Goal: Task Accomplishment & Management: Use online tool/utility

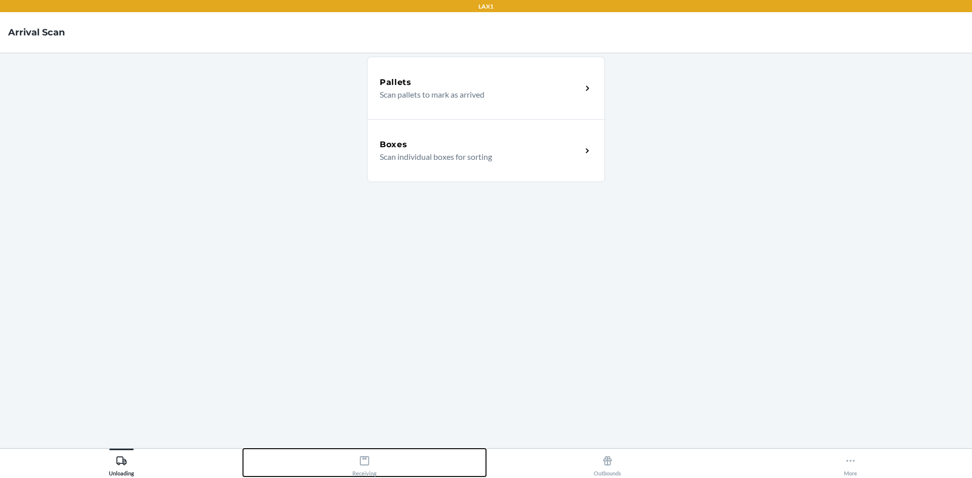
click at [362, 469] on div "Receiving" at bounding box center [364, 463] width 24 height 25
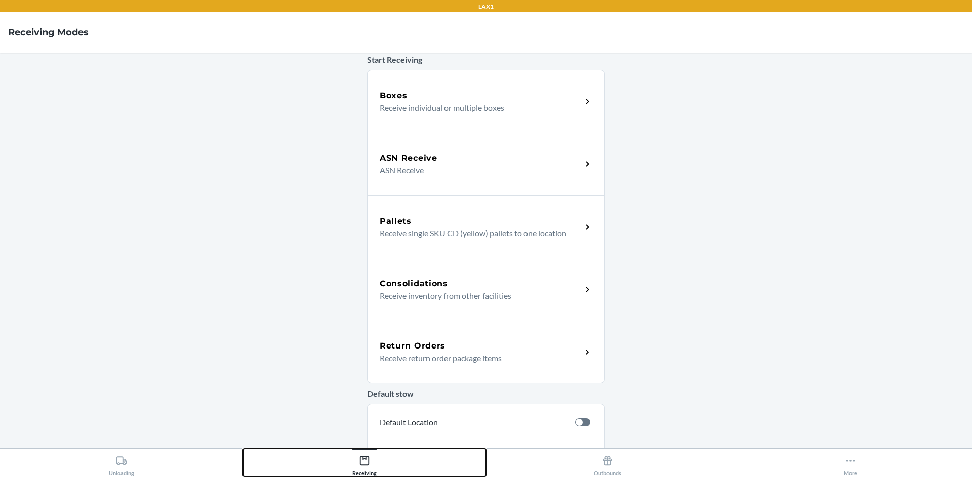
scroll to position [164, 0]
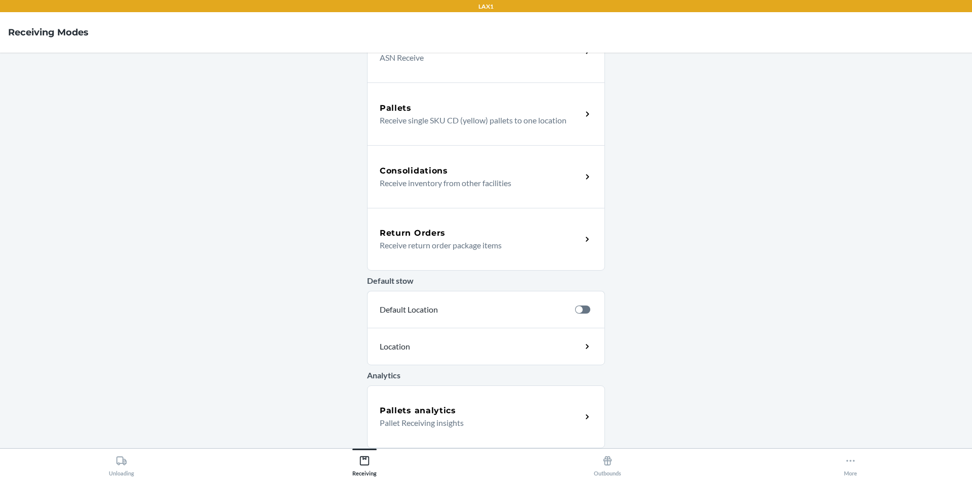
drag, startPoint x: 564, startPoint y: 215, endPoint x: 558, endPoint y: 216, distance: 6.2
drag, startPoint x: 602, startPoint y: 199, endPoint x: 573, endPoint y: 220, distance: 35.8
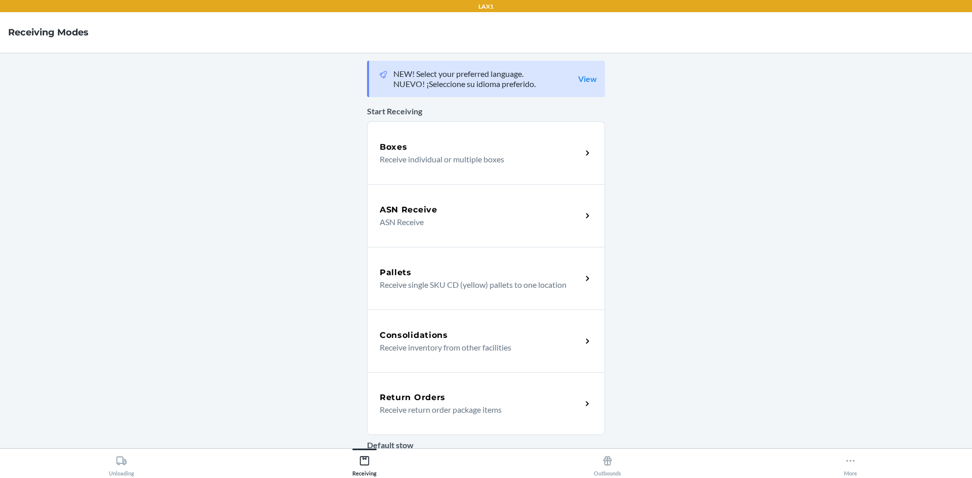
drag, startPoint x: 529, startPoint y: 314, endPoint x: 527, endPoint y: 326, distance: 11.7
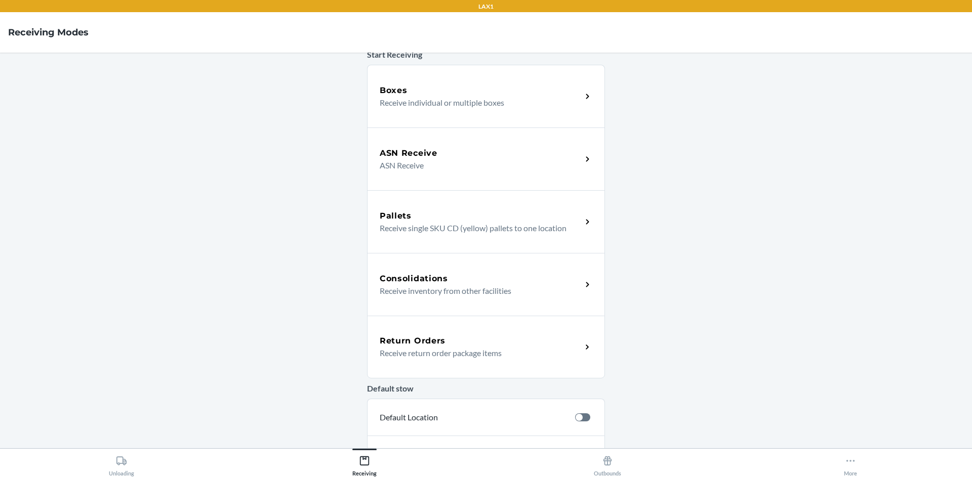
scroll to position [164, 0]
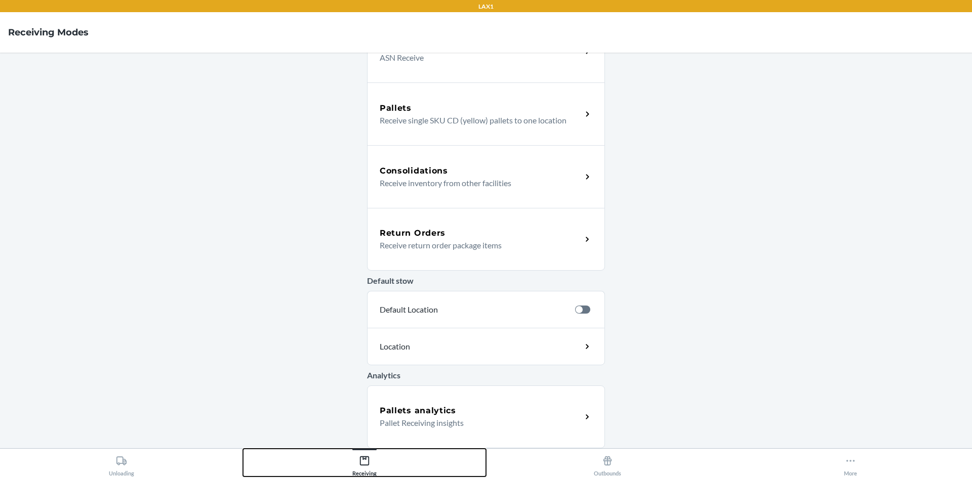
click at [363, 465] on icon at bounding box center [364, 460] width 9 height 9
click at [363, 455] on icon at bounding box center [364, 460] width 11 height 11
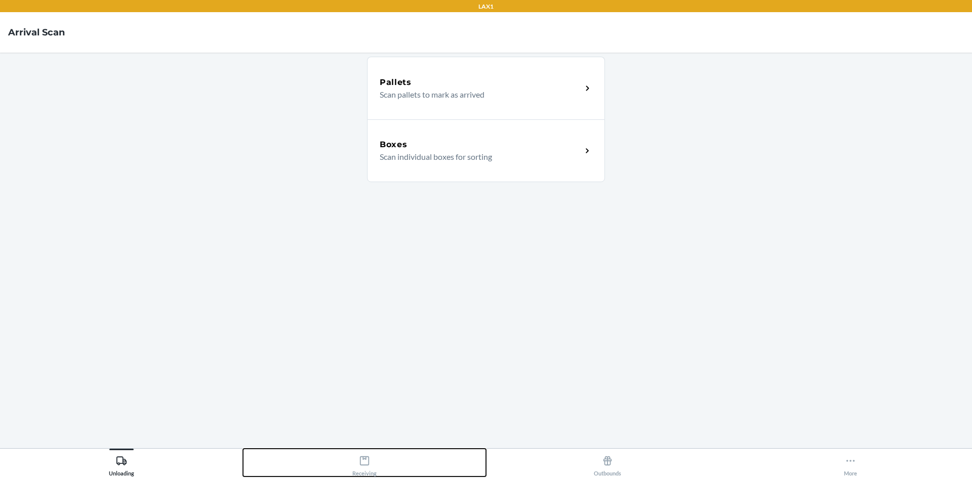
click at [370, 461] on div "Receiving" at bounding box center [364, 463] width 24 height 25
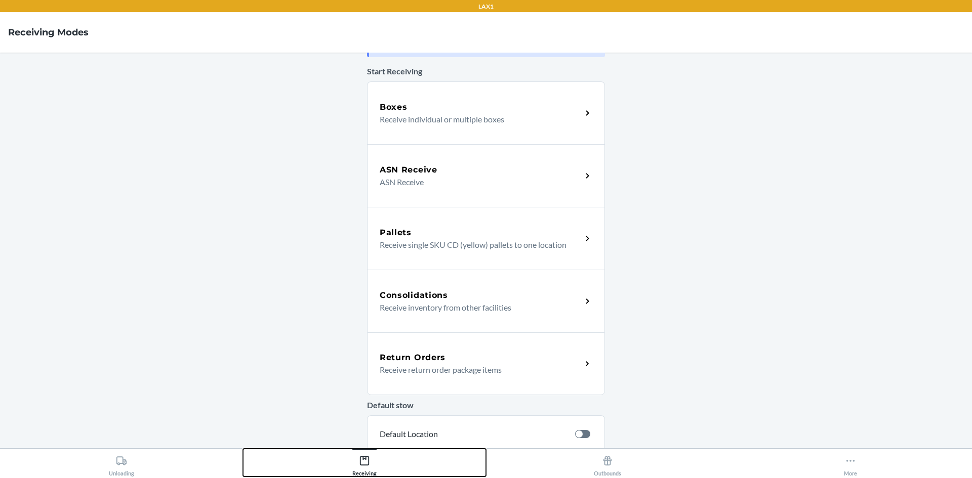
scroll to position [164, 0]
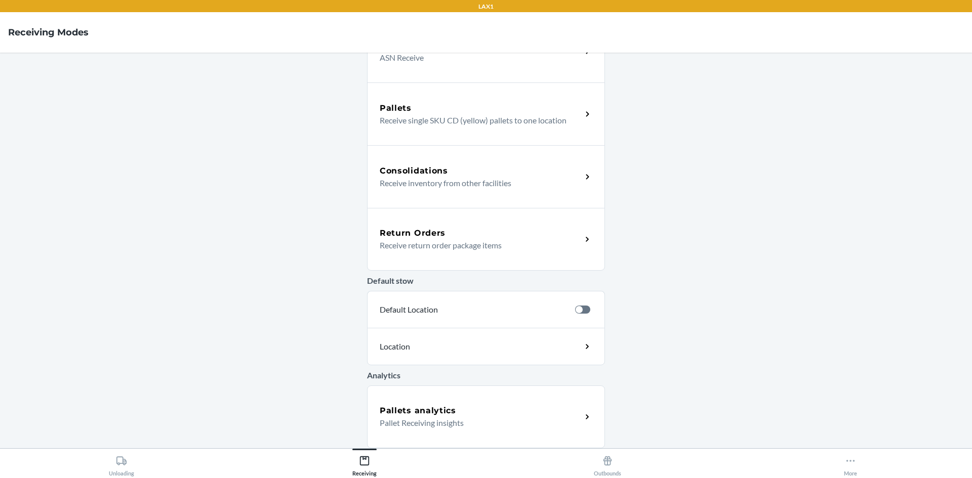
drag, startPoint x: 531, startPoint y: 171, endPoint x: 552, endPoint y: 171, distance: 21.3
drag, startPoint x: 552, startPoint y: 171, endPoint x: 544, endPoint y: 183, distance: 14.5
drag, startPoint x: 510, startPoint y: 260, endPoint x: 491, endPoint y: 240, distance: 26.9
drag, startPoint x: 487, startPoint y: 209, endPoint x: 435, endPoint y: 231, distance: 57.0
drag, startPoint x: 445, startPoint y: 159, endPoint x: 439, endPoint y: 154, distance: 7.9
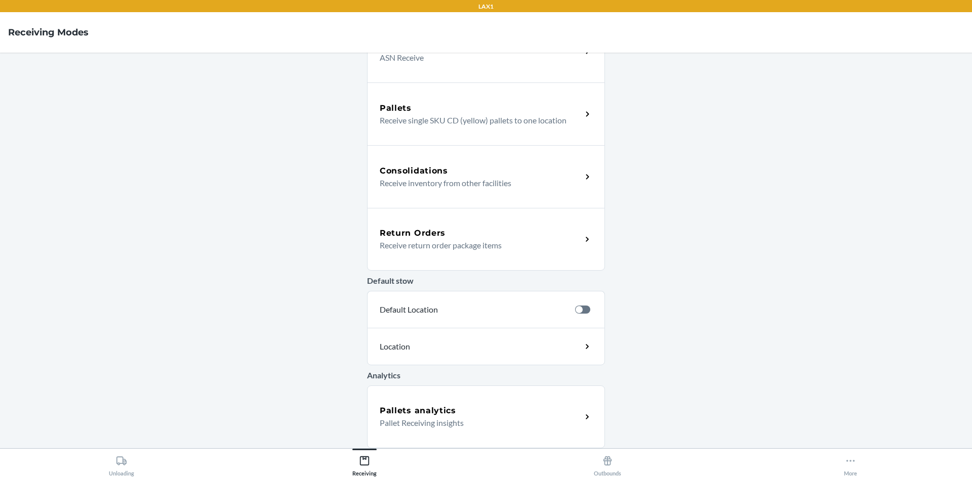
drag, startPoint x: 438, startPoint y: 153, endPoint x: 429, endPoint y: 202, distance: 50.0
drag, startPoint x: 460, startPoint y: 79, endPoint x: 480, endPoint y: 127, distance: 52.4
drag, startPoint x: 482, startPoint y: 120, endPoint x: 479, endPoint y: 220, distance: 99.8
drag, startPoint x: 437, startPoint y: 297, endPoint x: 417, endPoint y: 322, distance: 31.4
drag, startPoint x: 418, startPoint y: 96, endPoint x: 393, endPoint y: 31, distance: 69.5
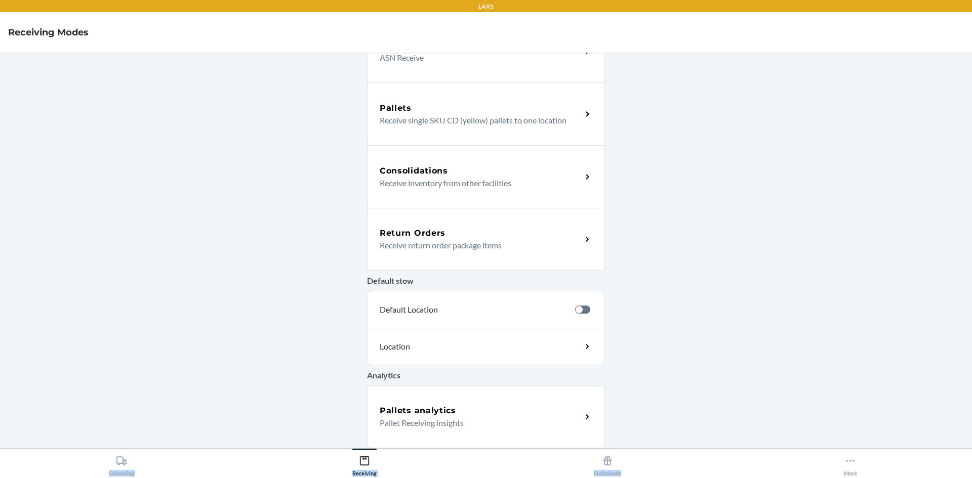
drag, startPoint x: 809, startPoint y: 419, endPoint x: 810, endPoint y: 462, distance: 42.5
click at [810, 462] on div "LAX1 Receiving Modes NEW! Select your preferred language. NUEVO! ¡Seleccione su…" at bounding box center [486, 239] width 972 height 478
